Goal: Task Accomplishment & Management: Manage account settings

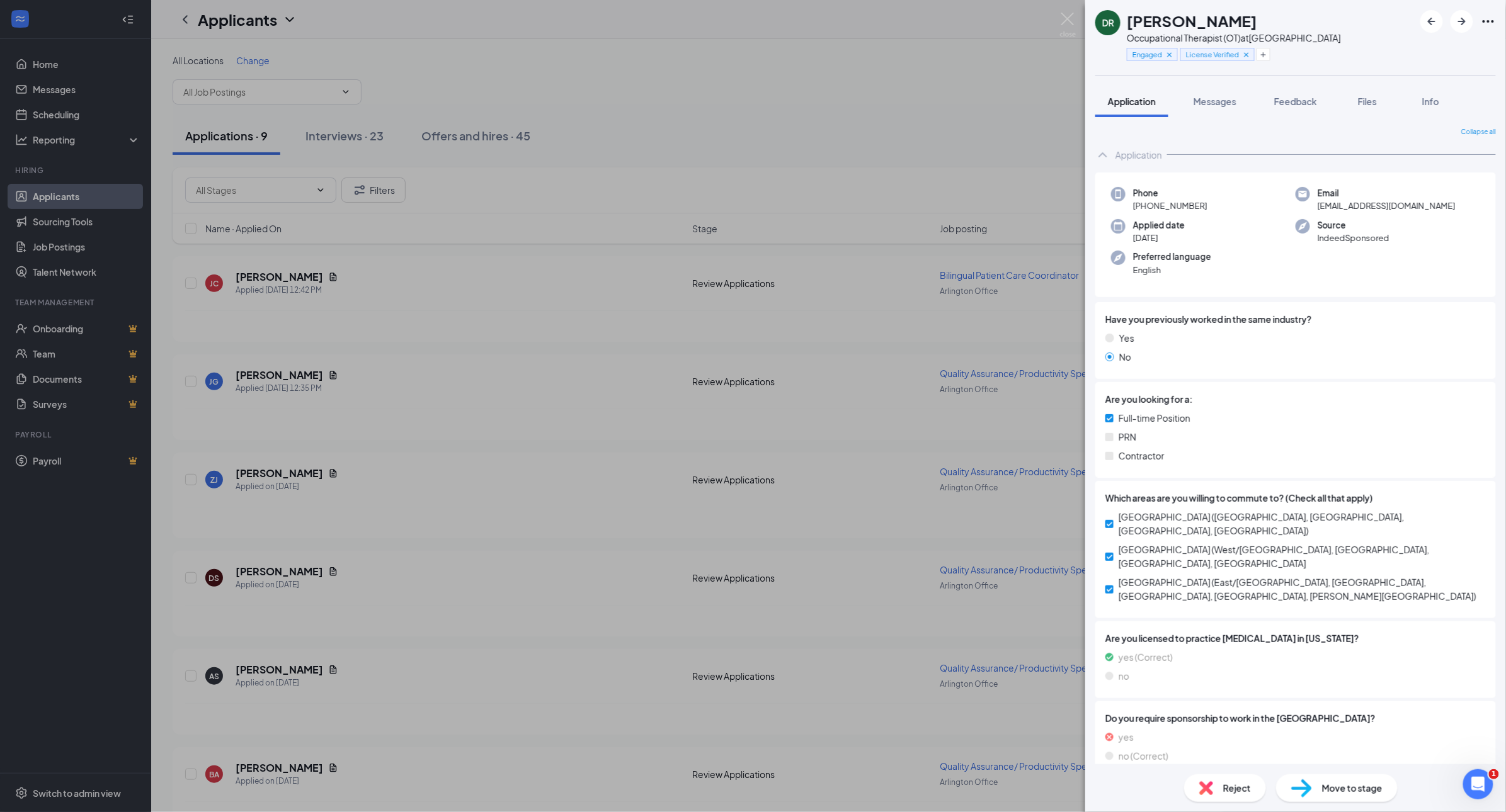
scroll to position [171, 0]
